Goal: Task Accomplishment & Management: Manage account settings

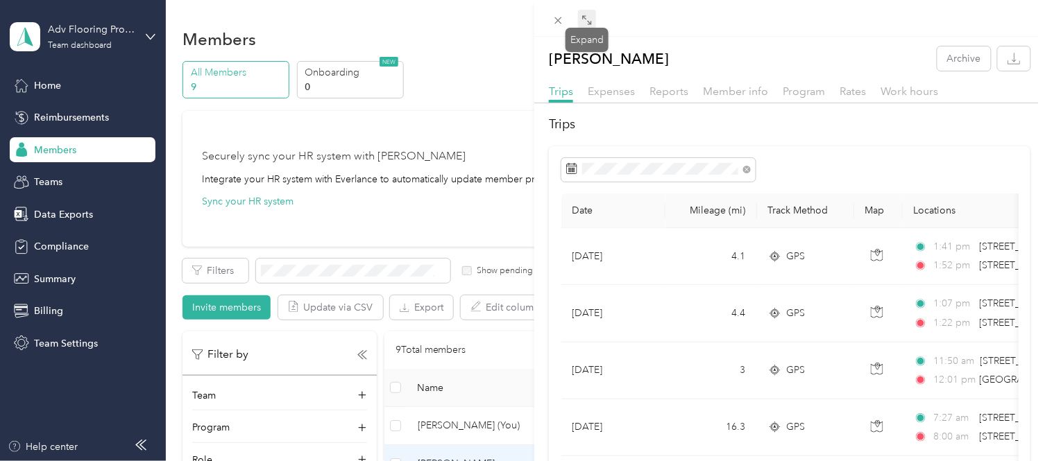
click at [587, 17] on icon at bounding box center [586, 20] width 11 height 11
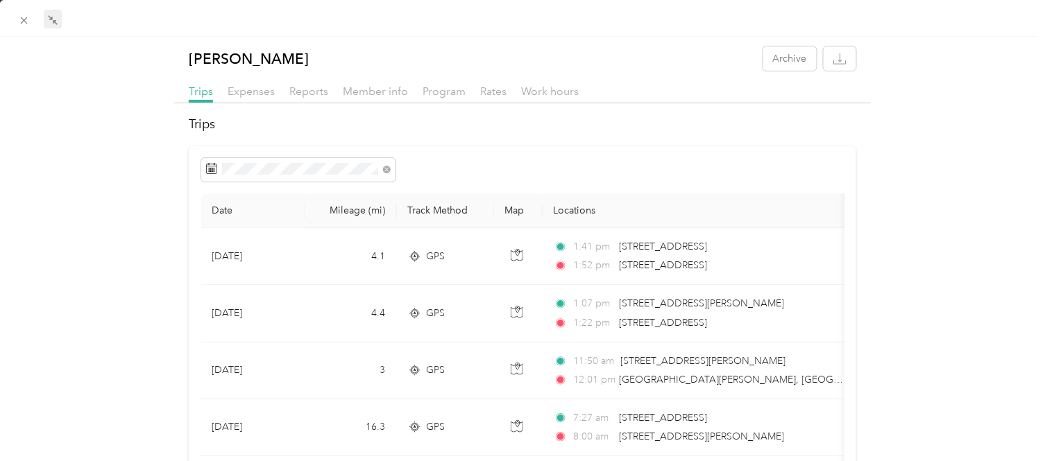
scroll to position [77, 0]
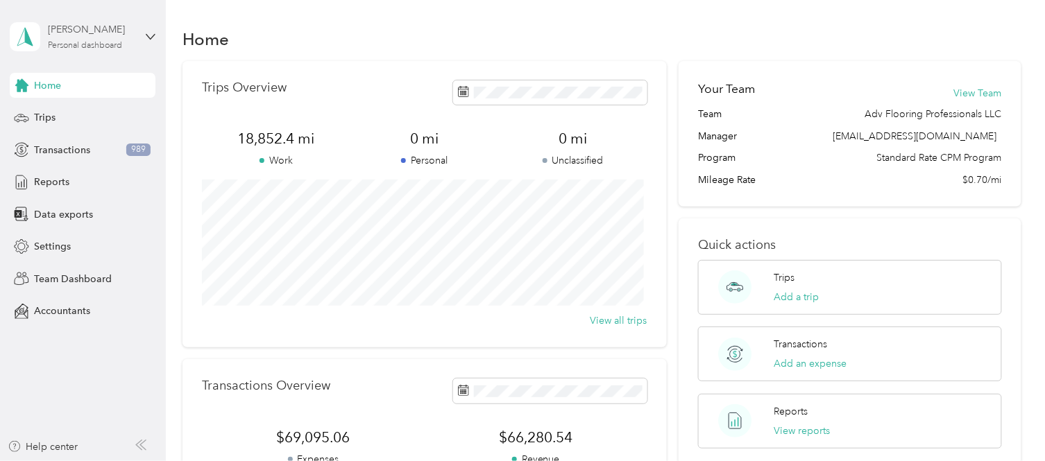
click at [77, 42] on div "Personal dashboard" at bounding box center [85, 46] width 74 height 8
click at [76, 115] on div "Team dashboard" at bounding box center [59, 110] width 74 height 15
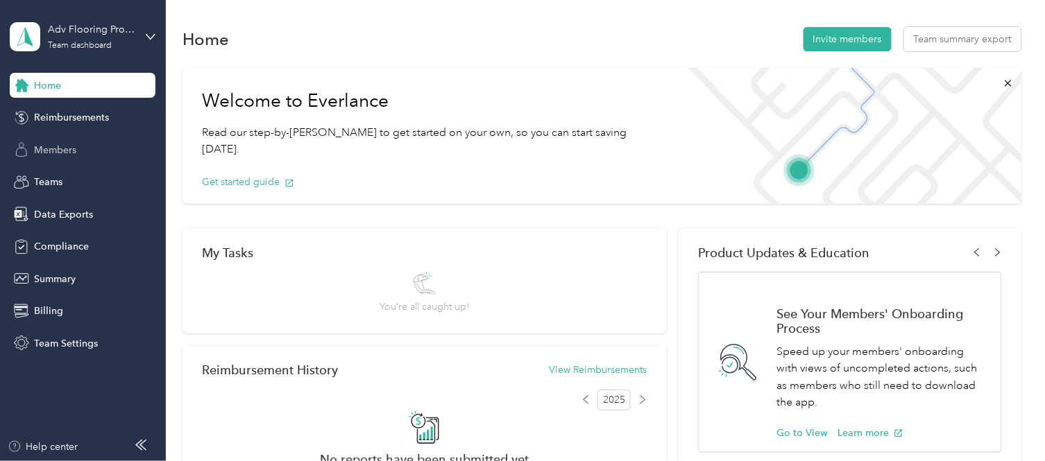
click at [68, 148] on span "Members" at bounding box center [55, 150] width 42 height 15
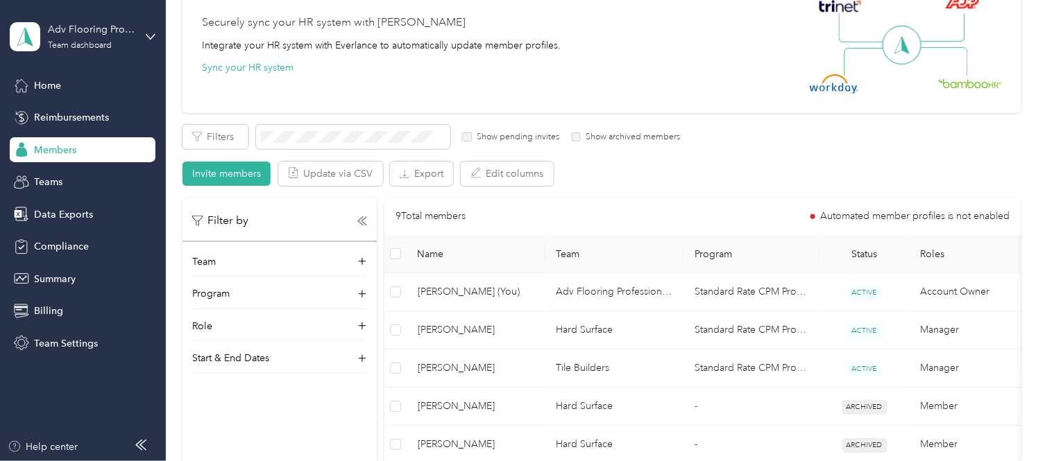
scroll to position [154, 0]
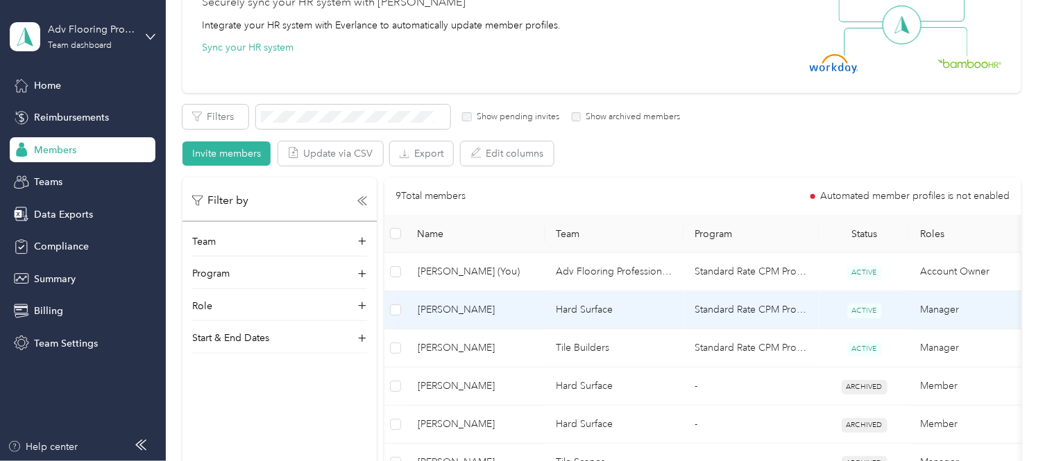
click at [536, 307] on td "[PERSON_NAME]" at bounding box center [476, 310] width 139 height 38
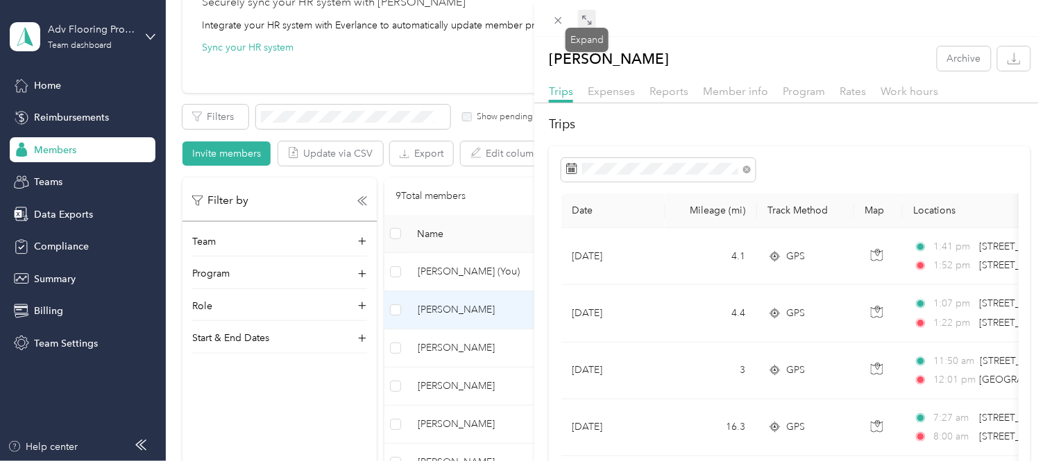
click at [588, 17] on icon at bounding box center [586, 20] width 11 height 11
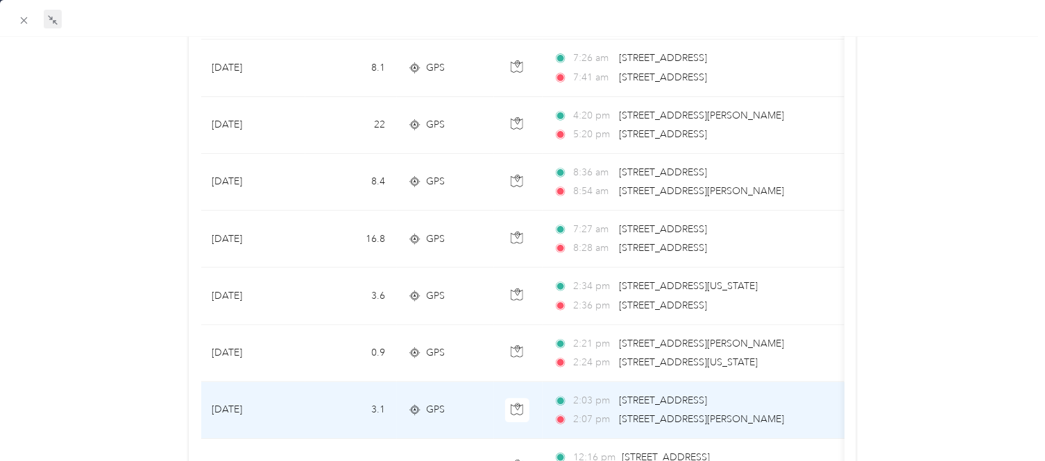
scroll to position [1156, 0]
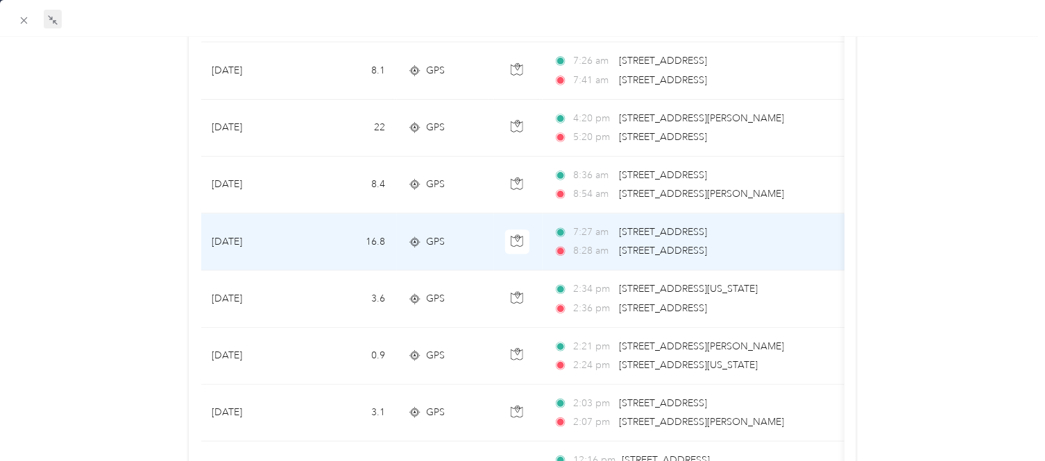
click at [632, 246] on span "[STREET_ADDRESS]" at bounding box center [663, 251] width 88 height 12
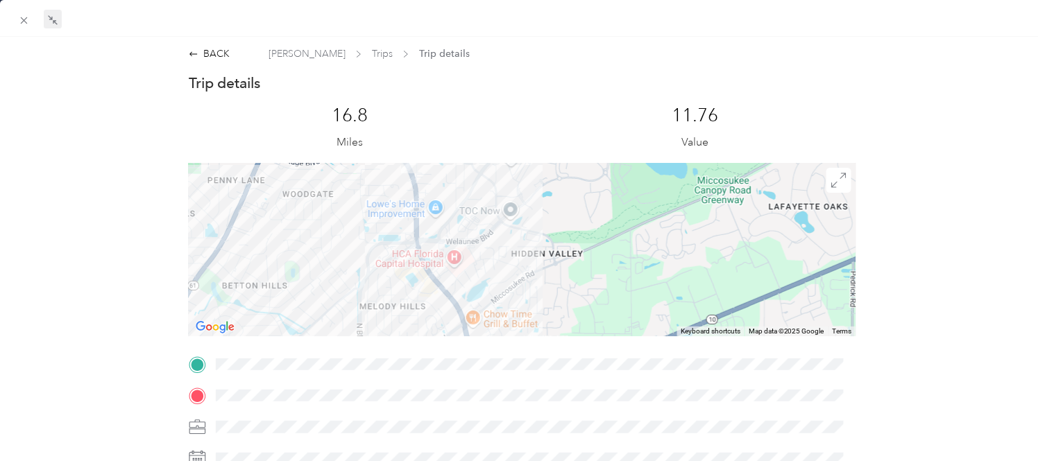
drag, startPoint x: 345, startPoint y: 231, endPoint x: 481, endPoint y: 309, distance: 156.0
click at [481, 309] on div at bounding box center [522, 249] width 667 height 173
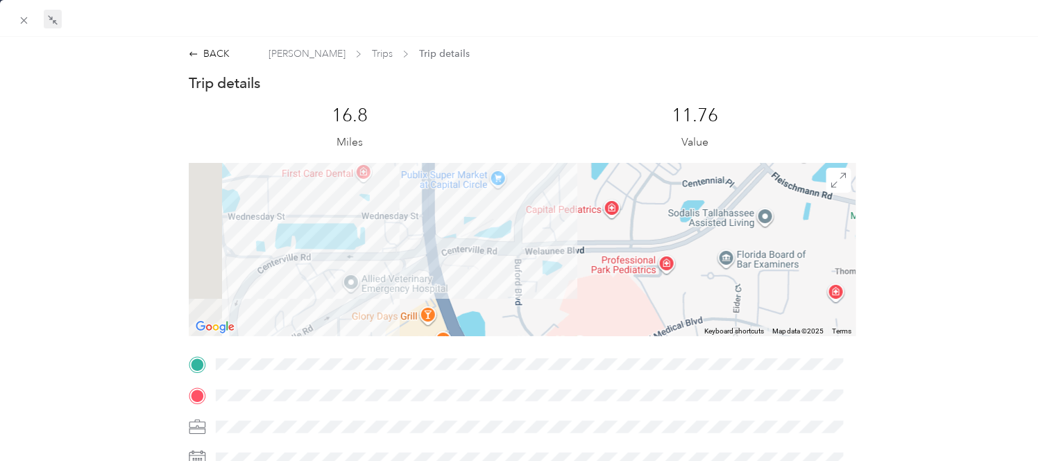
drag, startPoint x: 369, startPoint y: 271, endPoint x: 493, endPoint y: 370, distance: 158.9
click at [497, 373] on div "Trip details This trip cannot be edited because it is either under review, appr…" at bounding box center [522, 382] width 667 height 617
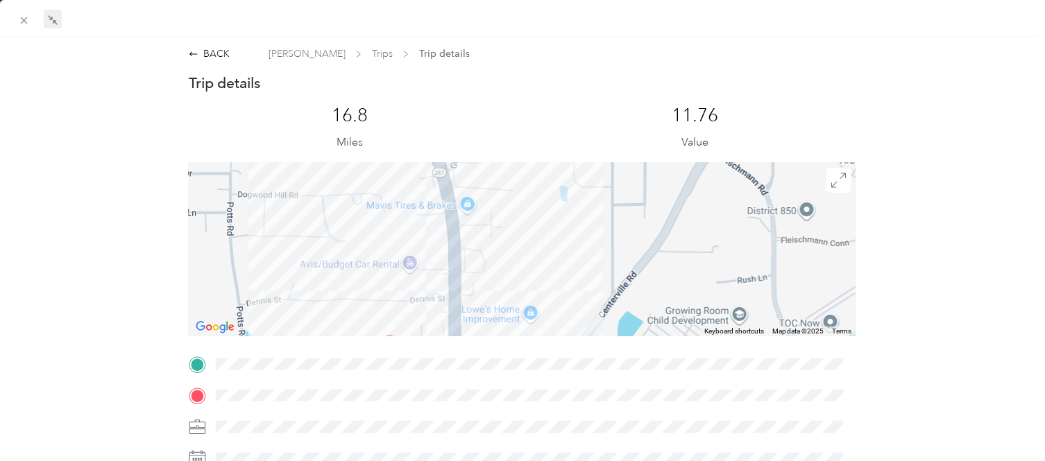
drag, startPoint x: 477, startPoint y: 199, endPoint x: 463, endPoint y: 375, distance: 176.0
click at [465, 375] on div "Trip details This trip cannot be edited because it is either under review, appr…" at bounding box center [522, 382] width 667 height 617
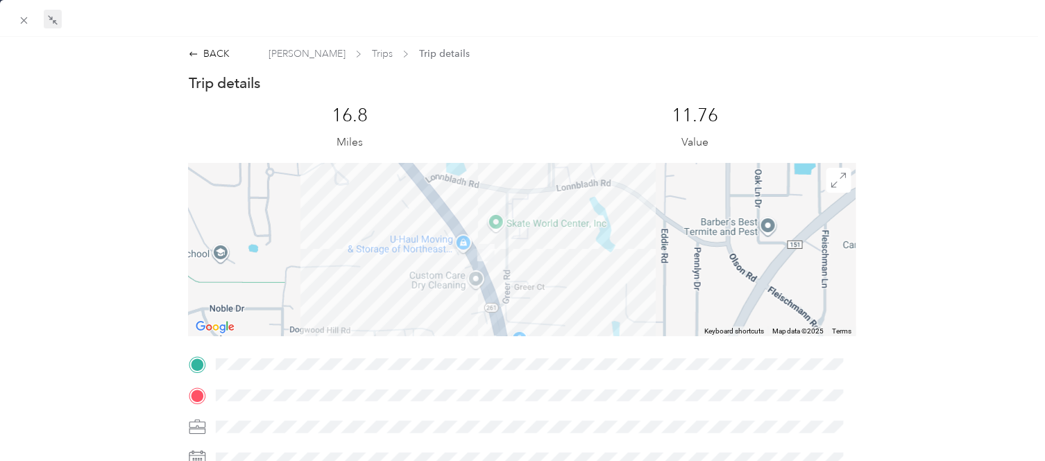
drag, startPoint x: 463, startPoint y: 212, endPoint x: 535, endPoint y: 331, distance: 139.4
click at [535, 331] on div at bounding box center [522, 249] width 667 height 173
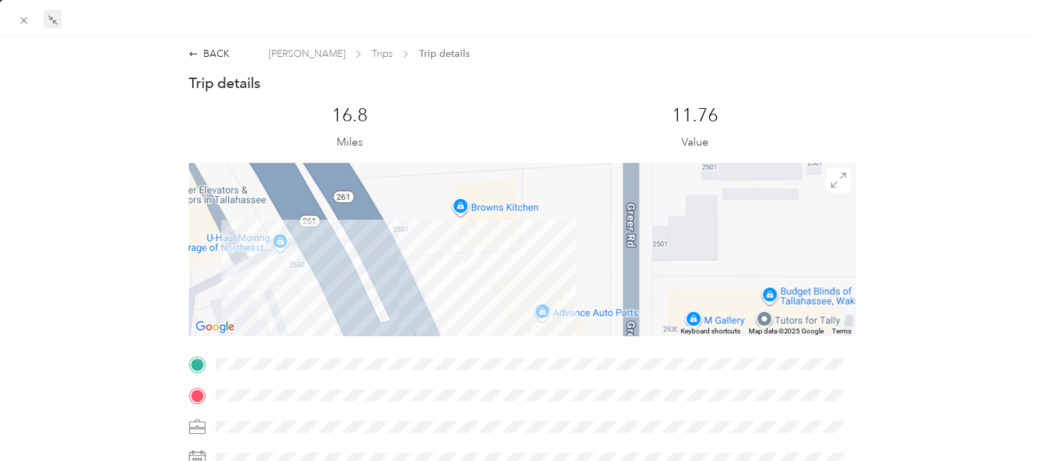
drag, startPoint x: 407, startPoint y: 240, endPoint x: 536, endPoint y: 293, distance: 140.0
click at [536, 293] on div at bounding box center [522, 249] width 667 height 173
click at [203, 57] on div "BACK" at bounding box center [209, 53] width 41 height 15
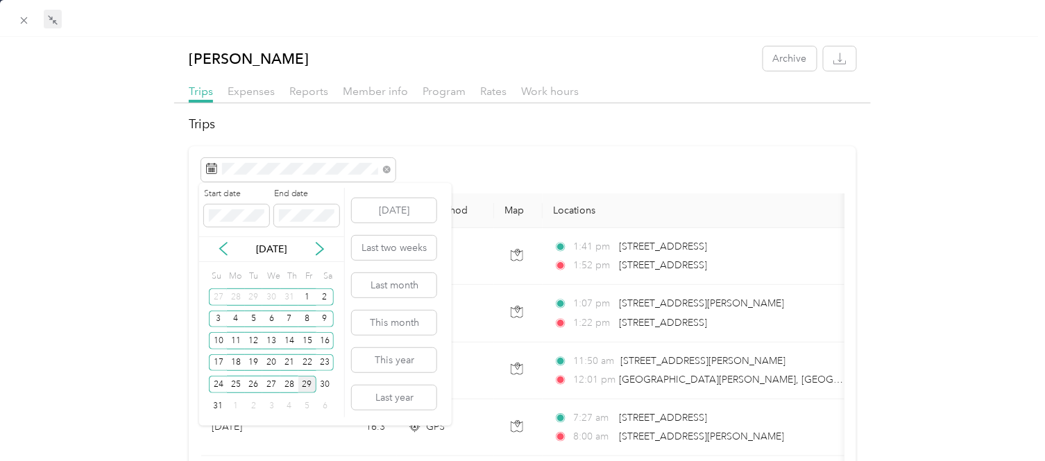
click at [309, 382] on div "29" at bounding box center [307, 384] width 18 height 17
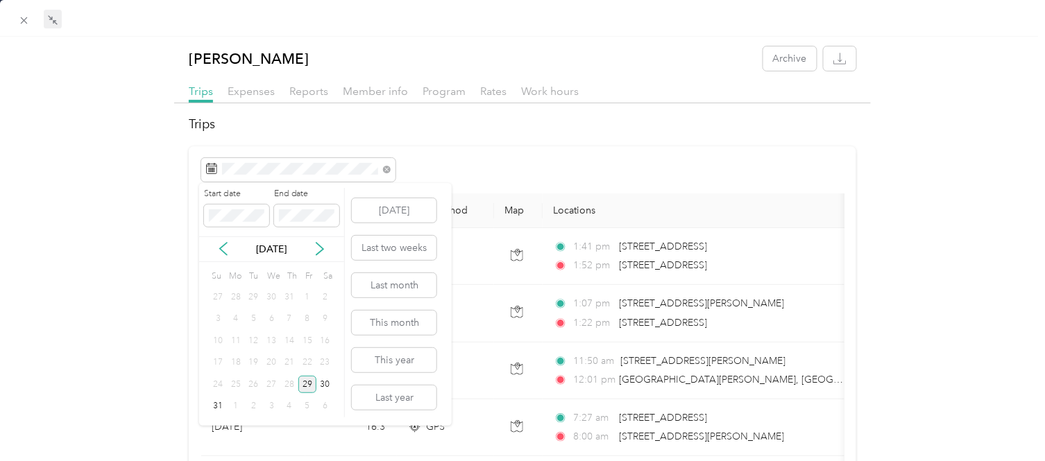
click at [245, 366] on div "19" at bounding box center [254, 363] width 18 height 17
click at [221, 244] on icon at bounding box center [223, 249] width 14 height 14
click at [328, 251] on div "[DATE]" at bounding box center [271, 249] width 145 height 15
click at [321, 250] on icon at bounding box center [319, 250] width 7 height 12
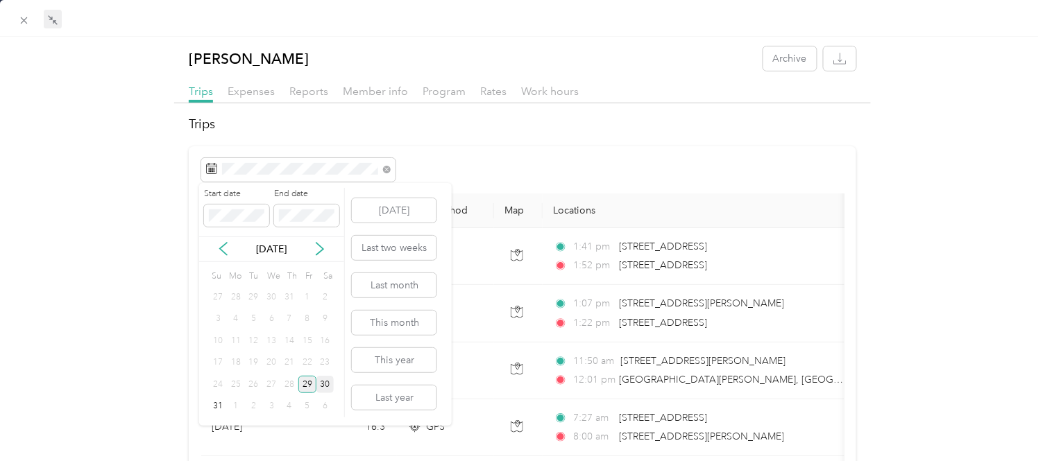
click at [323, 378] on div "30" at bounding box center [325, 384] width 18 height 17
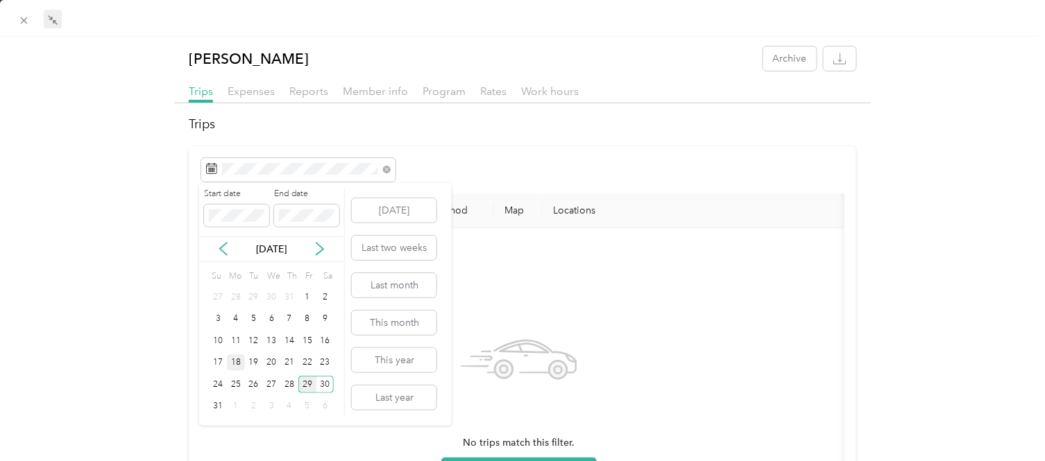
click at [240, 366] on div "18" at bounding box center [236, 363] width 18 height 17
click at [307, 384] on div "29" at bounding box center [307, 384] width 18 height 17
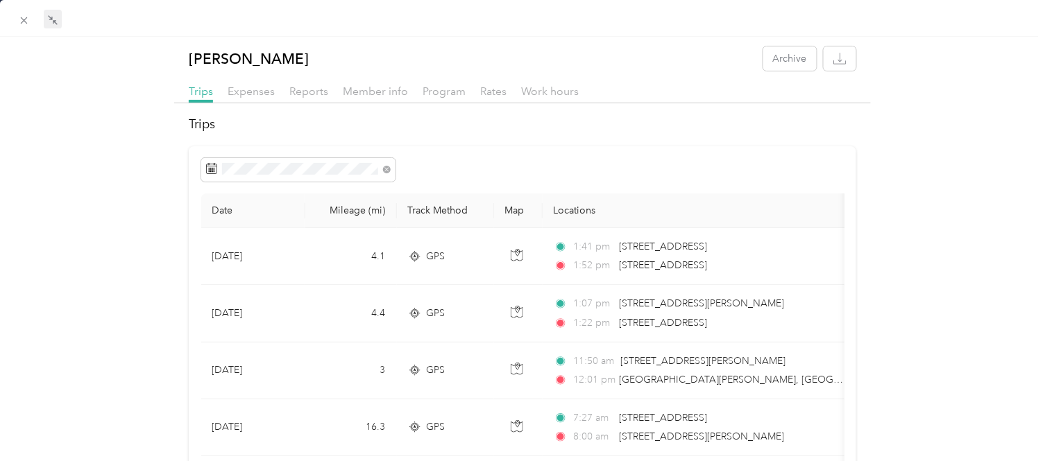
click at [14, 11] on div at bounding box center [522, 18] width 1045 height 37
click at [18, 21] on icon at bounding box center [24, 21] width 12 height 12
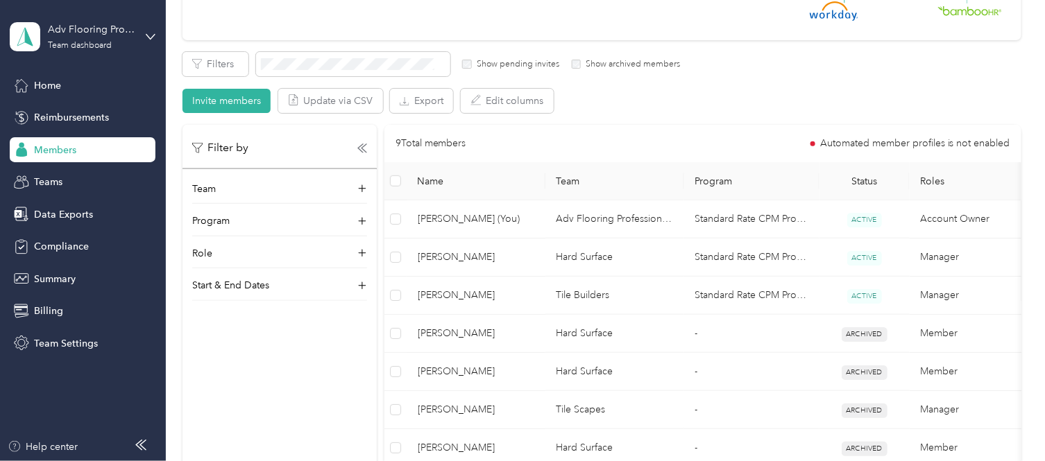
scroll to position [308, 0]
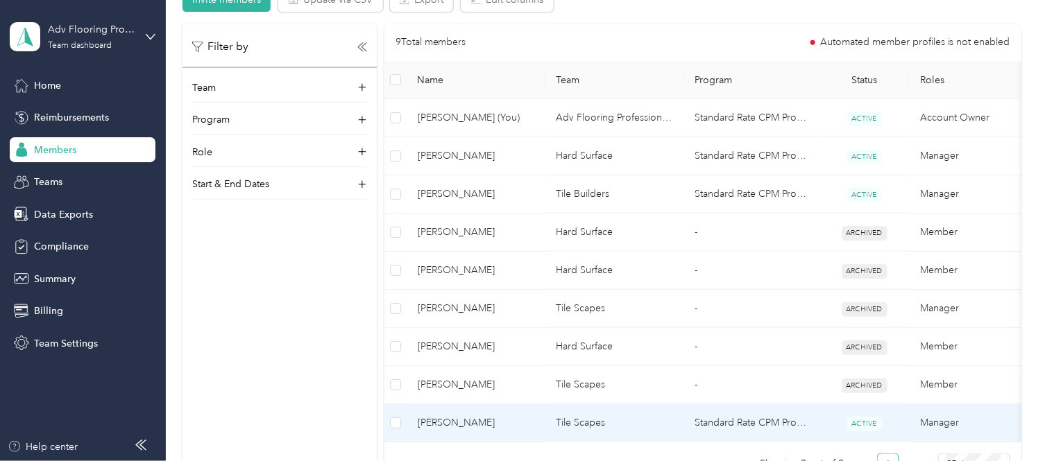
click at [635, 418] on td "Tile Scapes" at bounding box center [614, 423] width 139 height 38
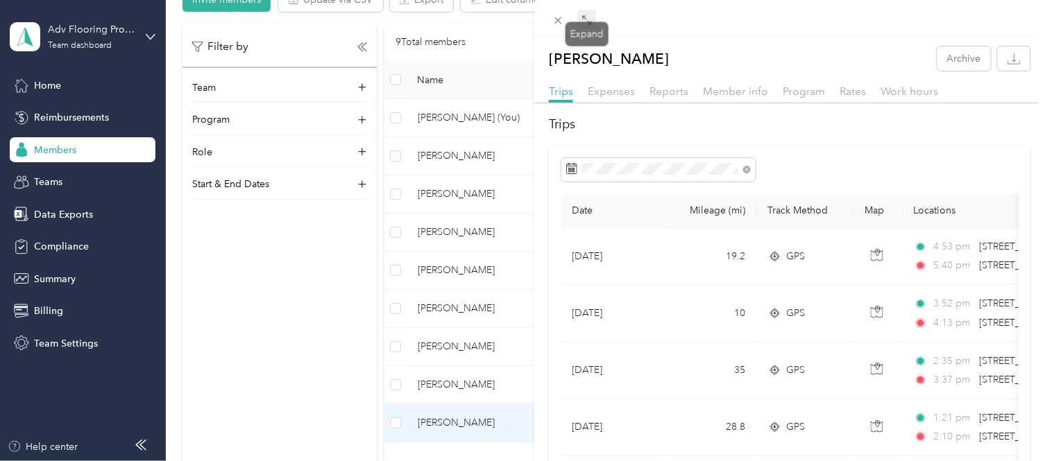
click at [590, 19] on icon at bounding box center [586, 20] width 11 height 11
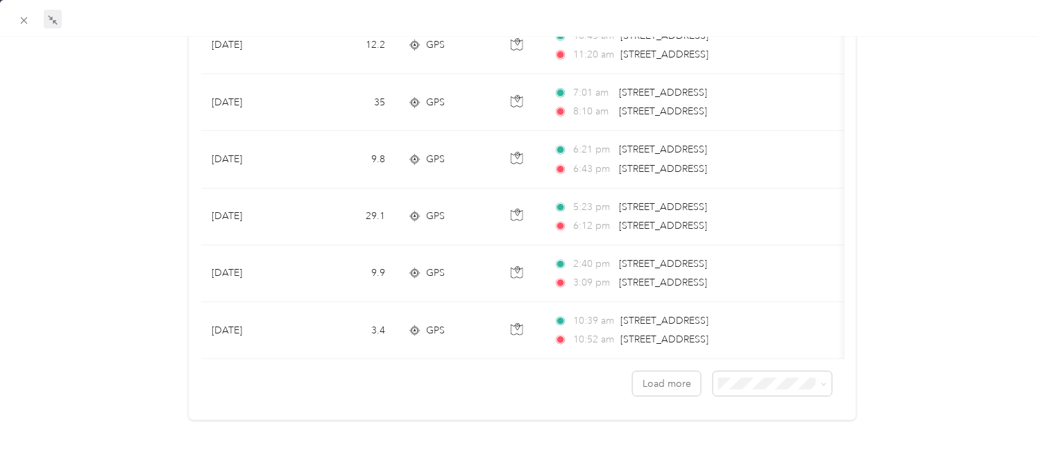
scroll to position [1318, 0]
click at [763, 446] on span "100 per load" at bounding box center [742, 448] width 57 height 12
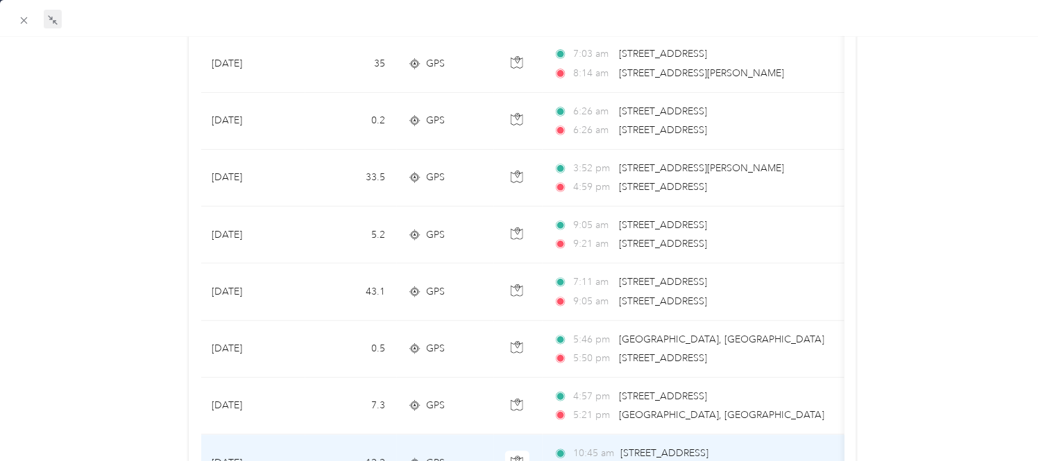
scroll to position [932, 0]
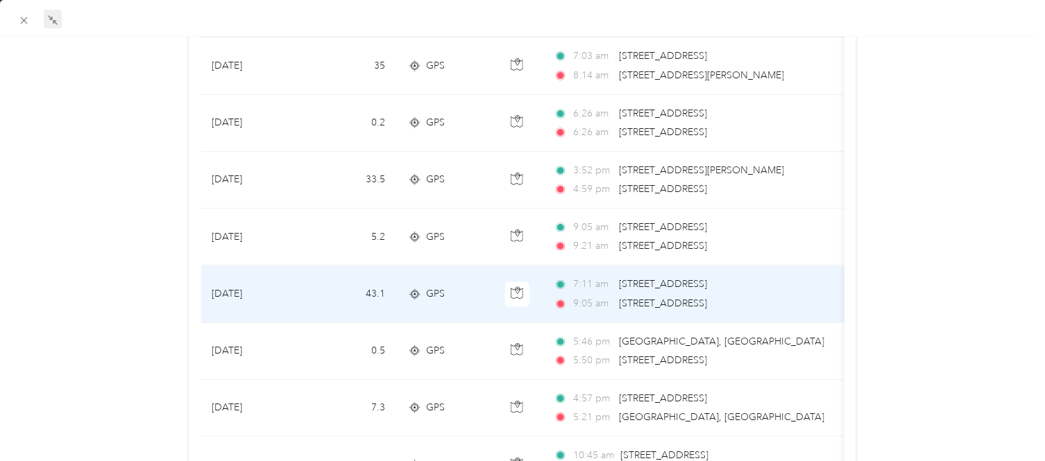
click at [631, 299] on span "[STREET_ADDRESS]" at bounding box center [663, 304] width 88 height 12
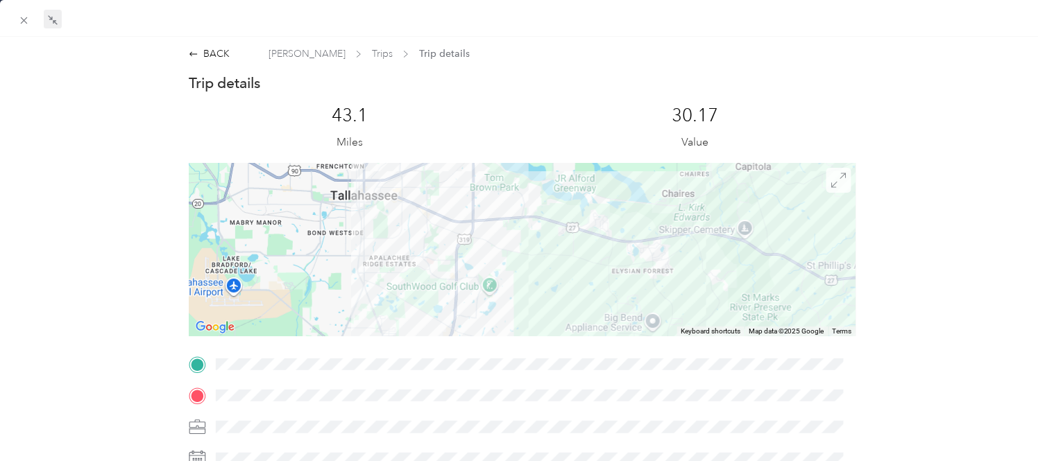
drag, startPoint x: 509, startPoint y: 220, endPoint x: 831, endPoint y: 184, distance: 324.6
click at [831, 184] on div "To navigate the map with touch gestures double-tap and hold your finger on the …" at bounding box center [522, 249] width 667 height 173
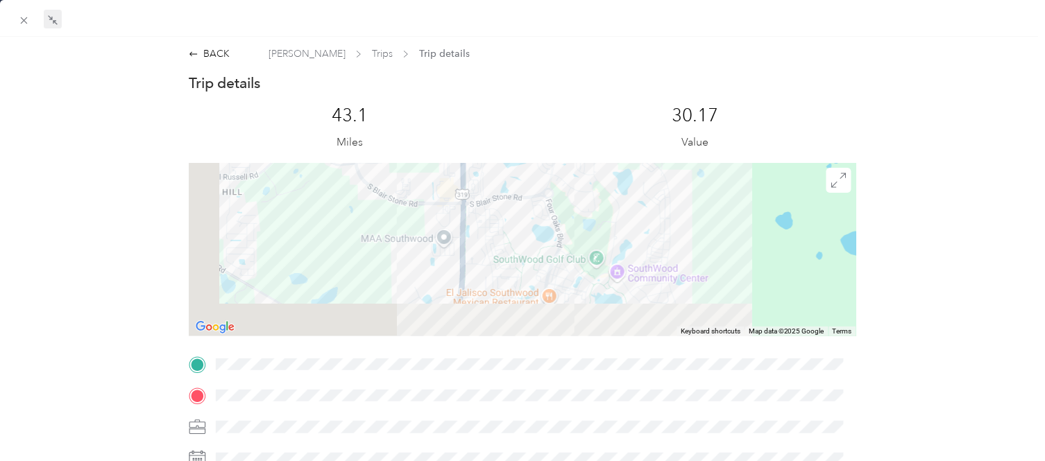
drag, startPoint x: 373, startPoint y: 264, endPoint x: 593, endPoint y: 133, distance: 256.0
click at [593, 133] on div "Trip details This trip cannot be edited because it is either under review, appr…" at bounding box center [522, 382] width 667 height 617
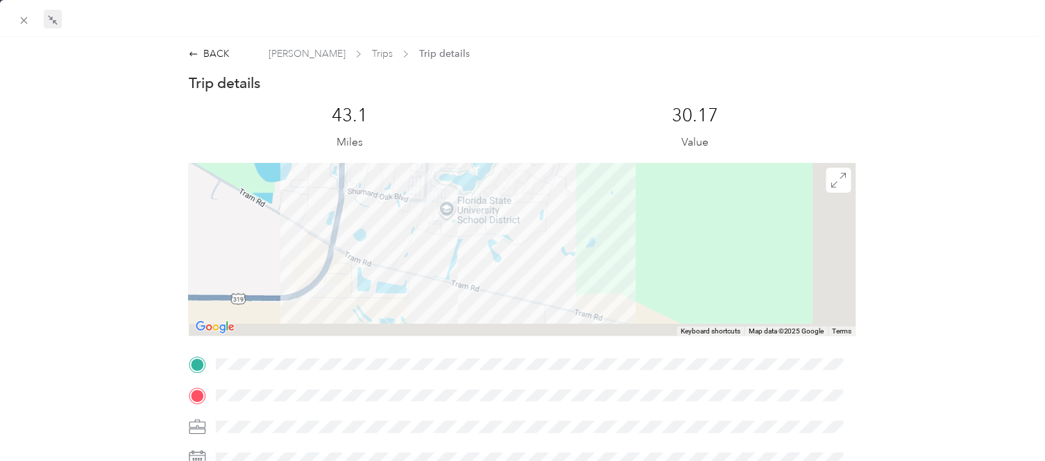
drag, startPoint x: 577, startPoint y: 272, endPoint x: 452, endPoint y: 110, distance: 205.2
click at [452, 110] on div "Trip details This trip cannot be edited because it is either under review, appr…" at bounding box center [522, 382] width 667 height 617
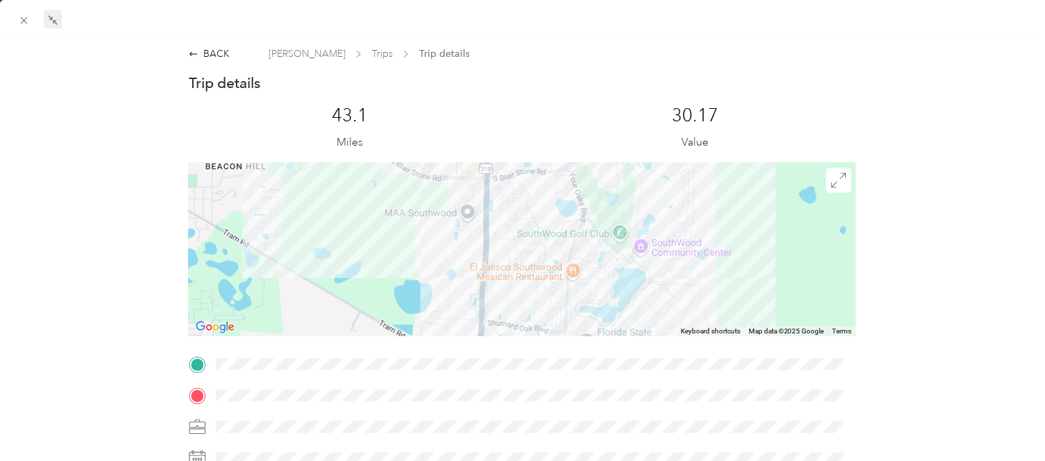
drag, startPoint x: 466, startPoint y: 195, endPoint x: 611, endPoint y: 350, distance: 213.0
click at [611, 350] on div "Trip details This trip cannot be edited because it is either under review, appr…" at bounding box center [522, 382] width 667 height 617
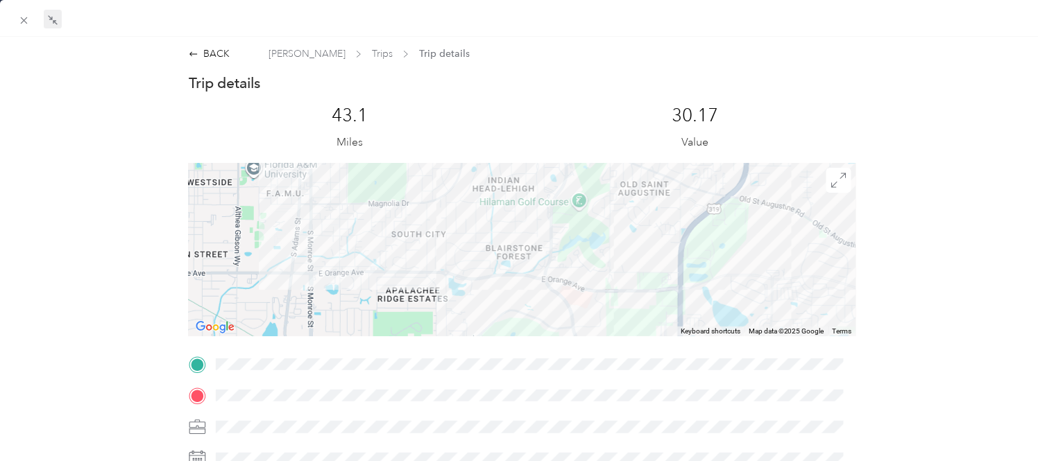
drag, startPoint x: 370, startPoint y: 214, endPoint x: 446, endPoint y: 295, distance: 111.4
click at [446, 295] on div at bounding box center [522, 249] width 667 height 173
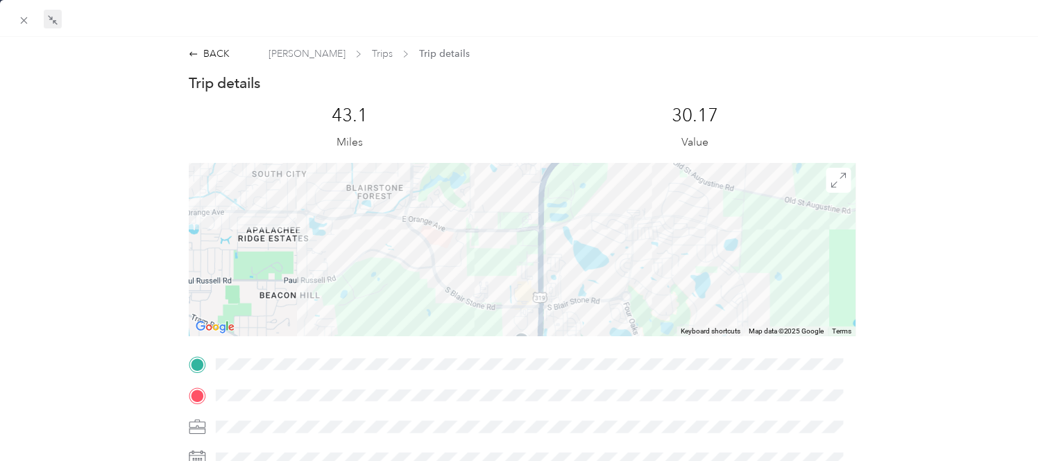
drag, startPoint x: 681, startPoint y: 275, endPoint x: 470, endPoint y: 143, distance: 248.5
click at [472, 148] on div "Trip details This trip cannot be edited because it is either under review, appr…" at bounding box center [522, 382] width 667 height 617
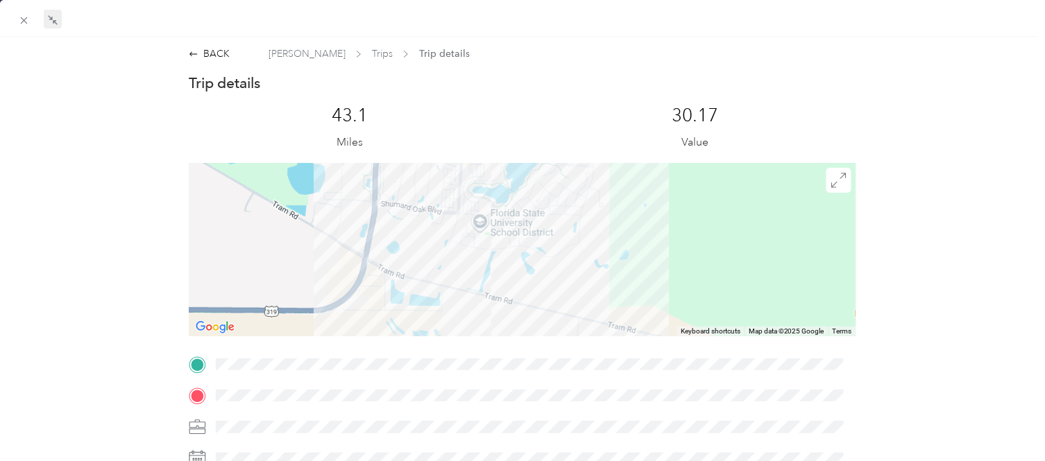
drag, startPoint x: 630, startPoint y: 266, endPoint x: 472, endPoint y: 101, distance: 227.7
click at [472, 101] on div "Trip details This trip cannot be edited because it is either under review, appr…" at bounding box center [522, 382] width 667 height 617
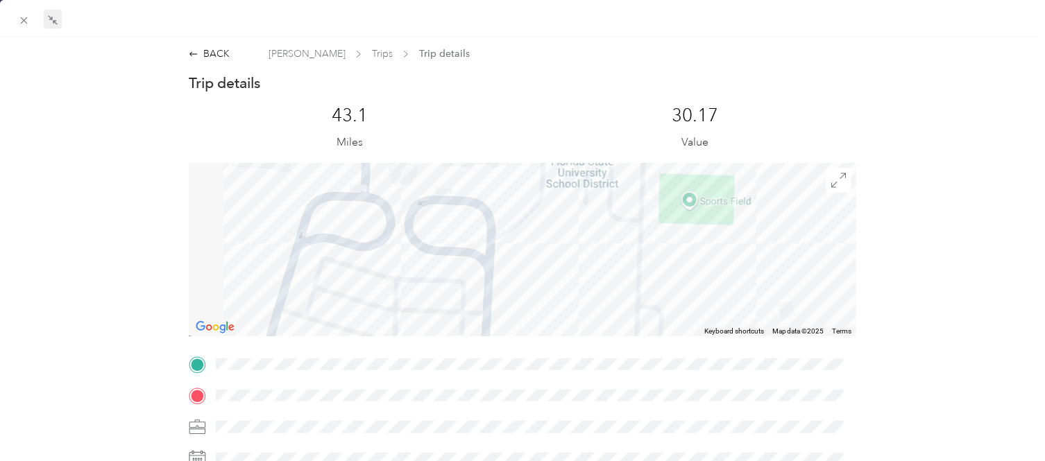
drag, startPoint x: 599, startPoint y: 213, endPoint x: 591, endPoint y: 330, distance: 116.8
click at [591, 330] on div at bounding box center [522, 249] width 667 height 173
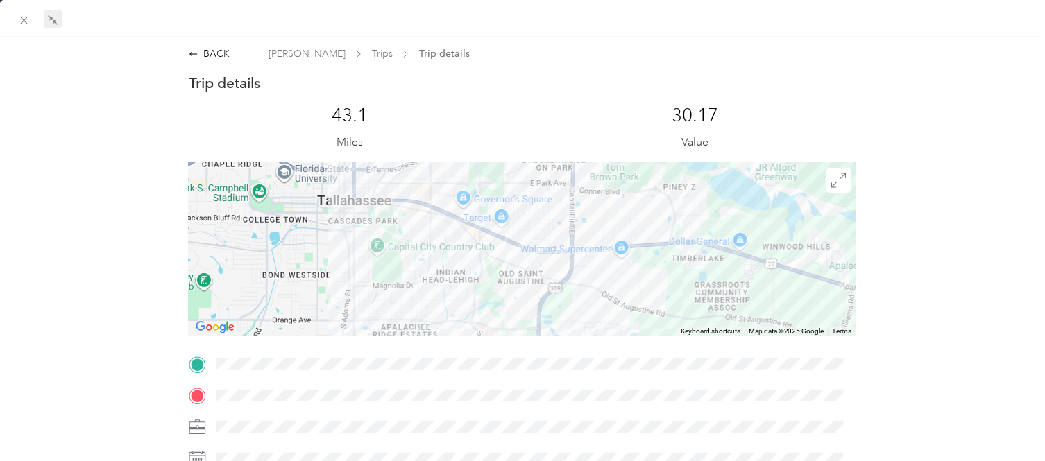
drag, startPoint x: 602, startPoint y: 196, endPoint x: 588, endPoint y: 330, distance: 134.7
click at [588, 330] on div at bounding box center [522, 249] width 667 height 173
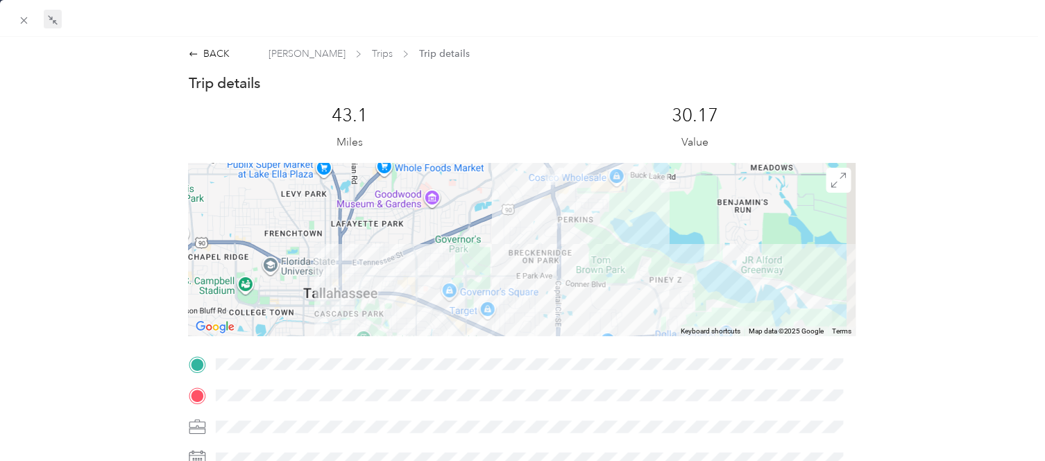
drag, startPoint x: 584, startPoint y: 168, endPoint x: 552, endPoint y: 298, distance: 134.4
click at [552, 298] on div at bounding box center [522, 249] width 667 height 173
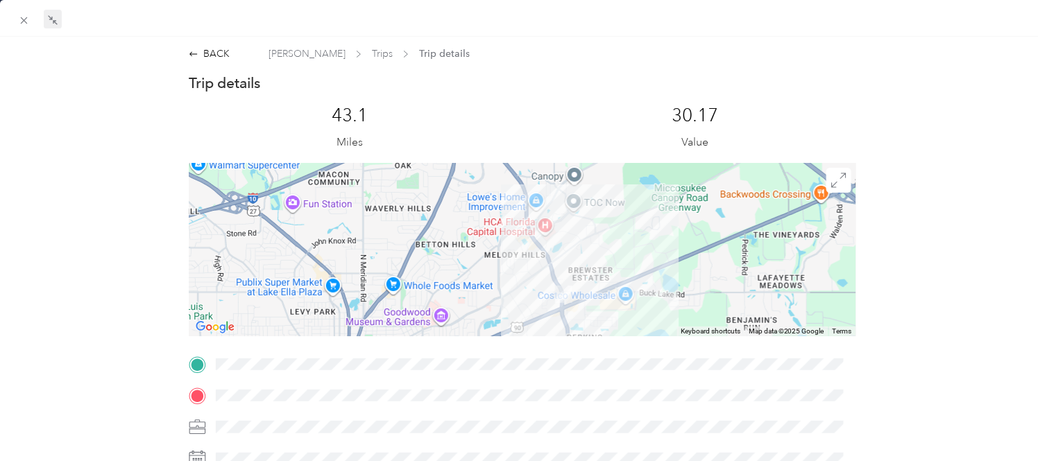
drag, startPoint x: 548, startPoint y: 184, endPoint x: 576, endPoint y: 259, distance: 79.9
click at [576, 259] on div at bounding box center [522, 249] width 667 height 173
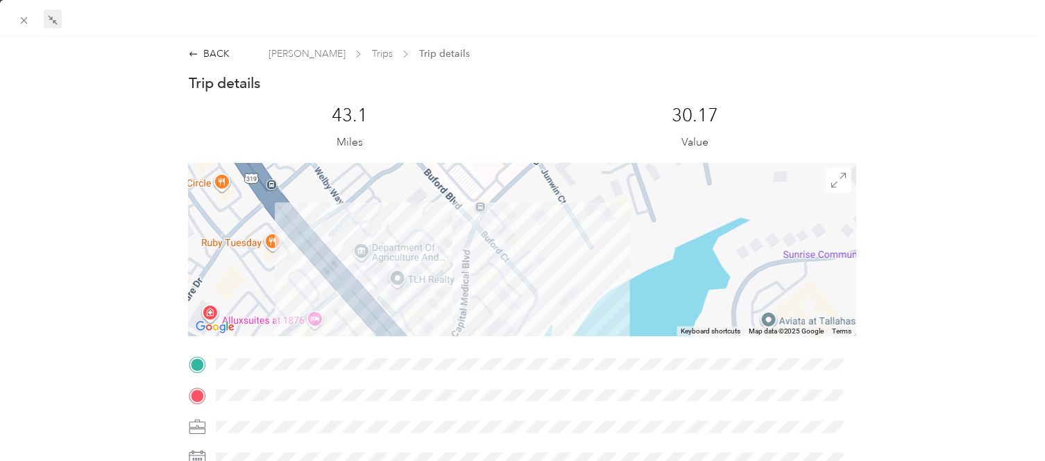
drag, startPoint x: 563, startPoint y: 308, endPoint x: 563, endPoint y: 185, distance: 122.8
click at [563, 185] on div at bounding box center [522, 249] width 667 height 173
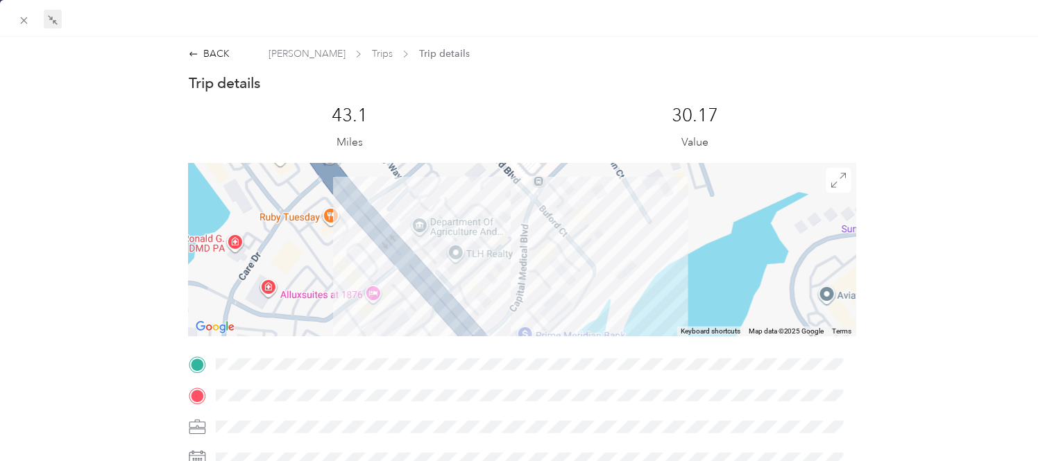
drag, startPoint x: 508, startPoint y: 269, endPoint x: 621, endPoint y: 234, distance: 118.5
click at [621, 234] on div at bounding box center [522, 249] width 667 height 173
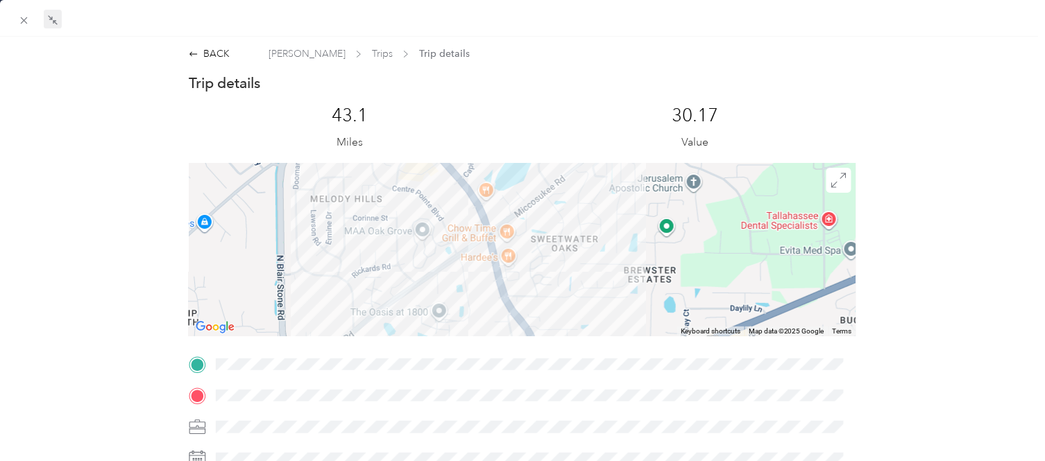
drag, startPoint x: 730, startPoint y: 308, endPoint x: 624, endPoint y: 178, distance: 167.7
click at [624, 178] on div at bounding box center [522, 249] width 667 height 173
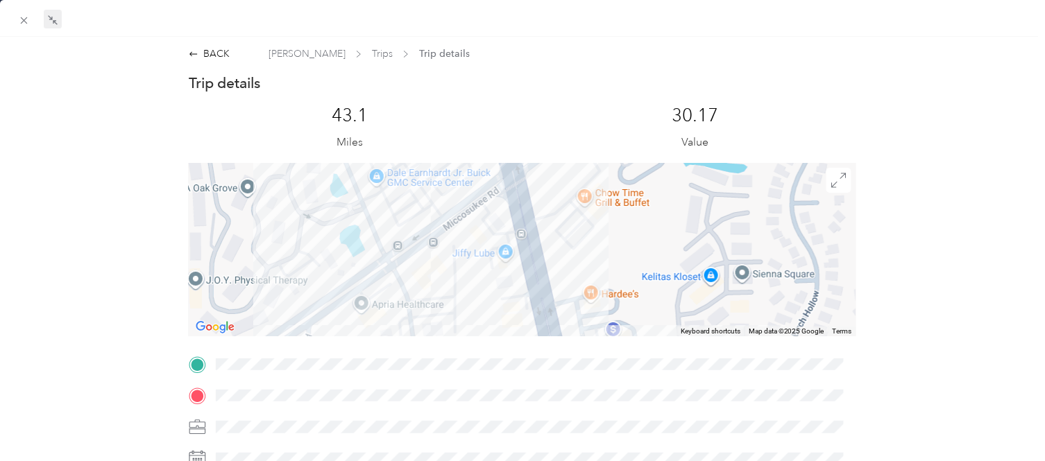
drag, startPoint x: 365, startPoint y: 272, endPoint x: 795, endPoint y: 300, distance: 431.0
click at [795, 300] on div at bounding box center [522, 249] width 667 height 173
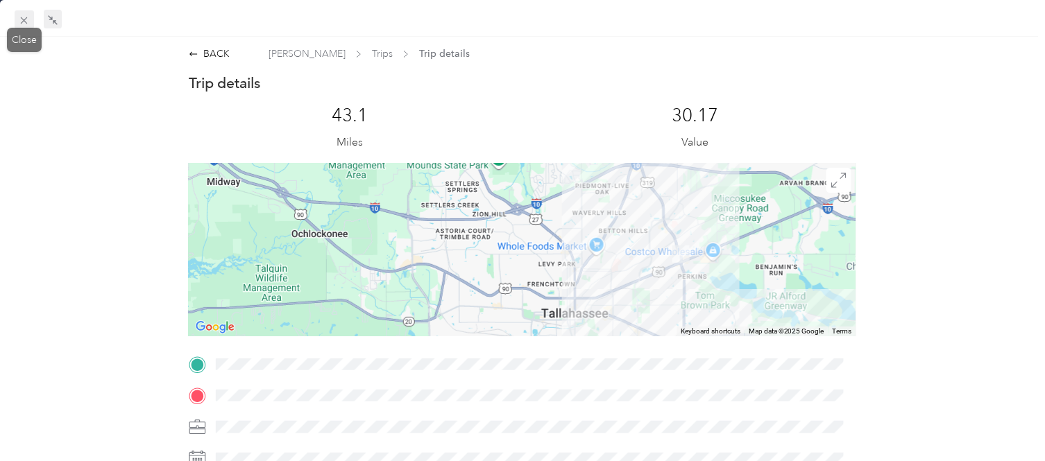
click at [19, 17] on icon at bounding box center [24, 21] width 12 height 12
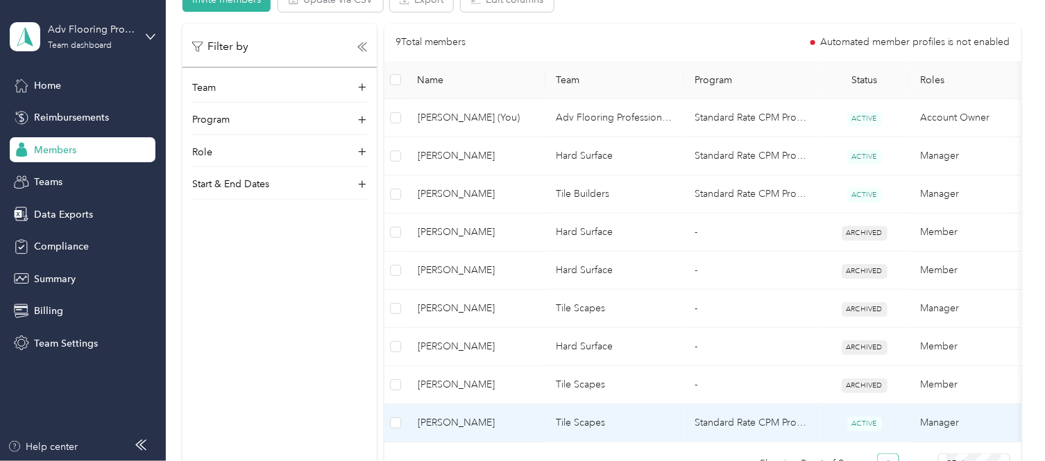
click at [576, 421] on td "Tile Scapes" at bounding box center [614, 423] width 139 height 38
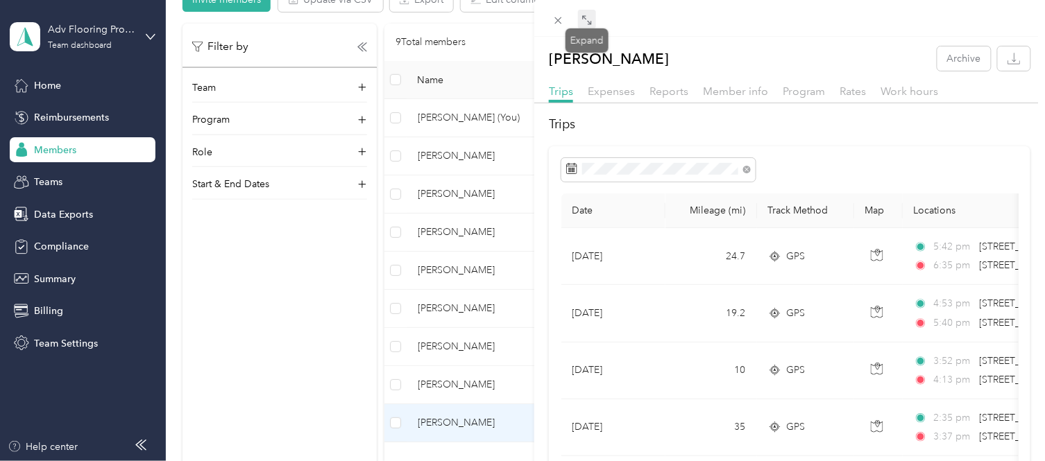
click at [579, 17] on span at bounding box center [587, 19] width 18 height 19
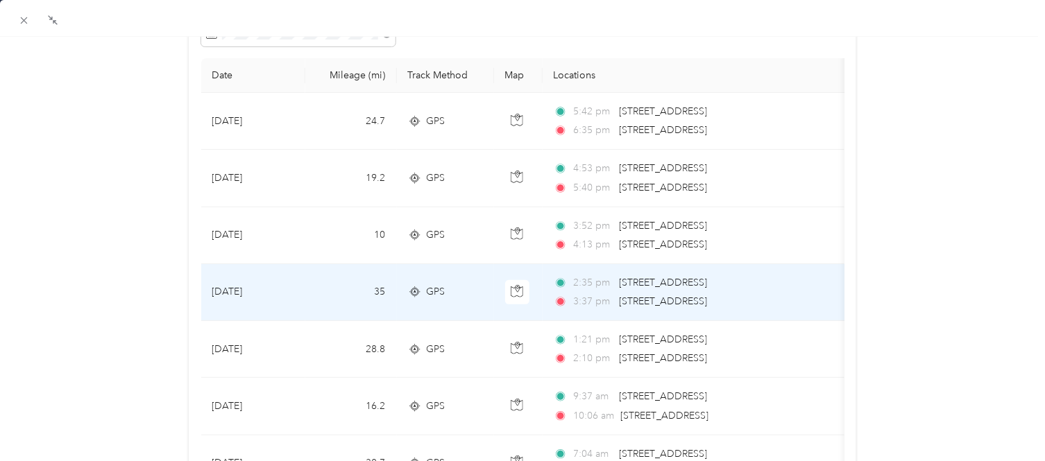
scroll to position [231, 0]
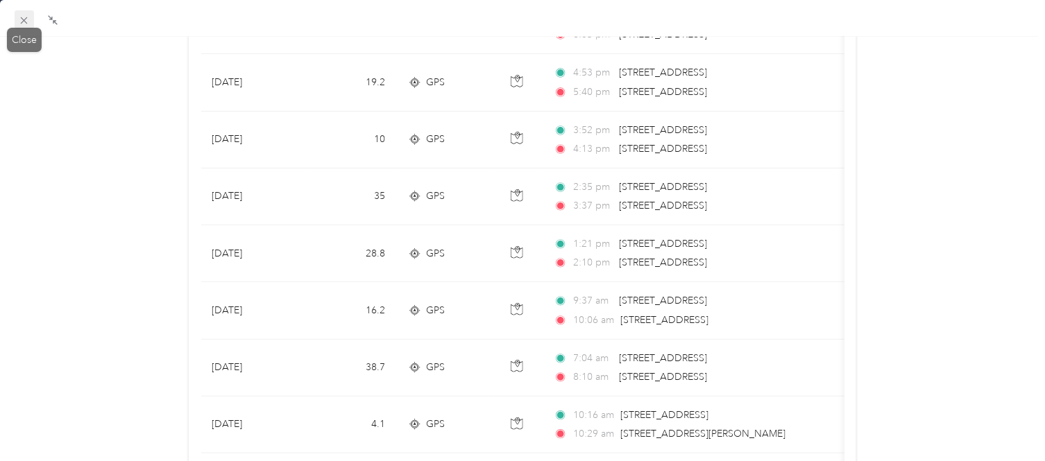
click at [25, 17] on icon at bounding box center [24, 21] width 12 height 12
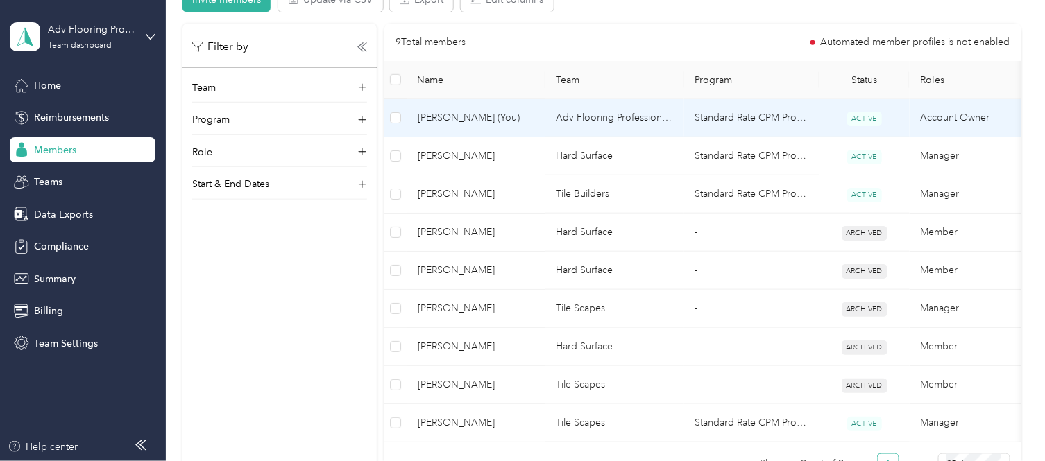
click at [532, 120] on span "[PERSON_NAME] (You)" at bounding box center [476, 117] width 117 height 15
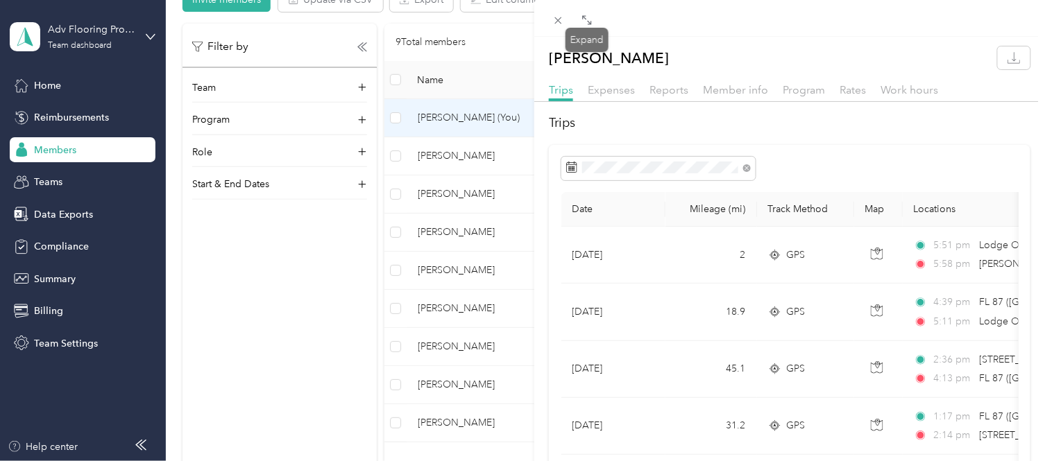
click at [590, 24] on icon at bounding box center [586, 20] width 11 height 11
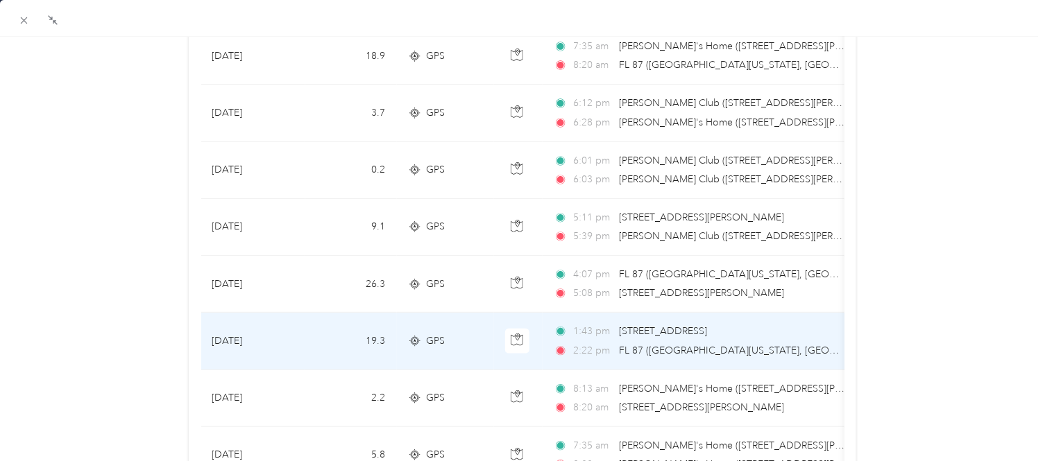
scroll to position [462, 0]
